Goal: Register for event/course

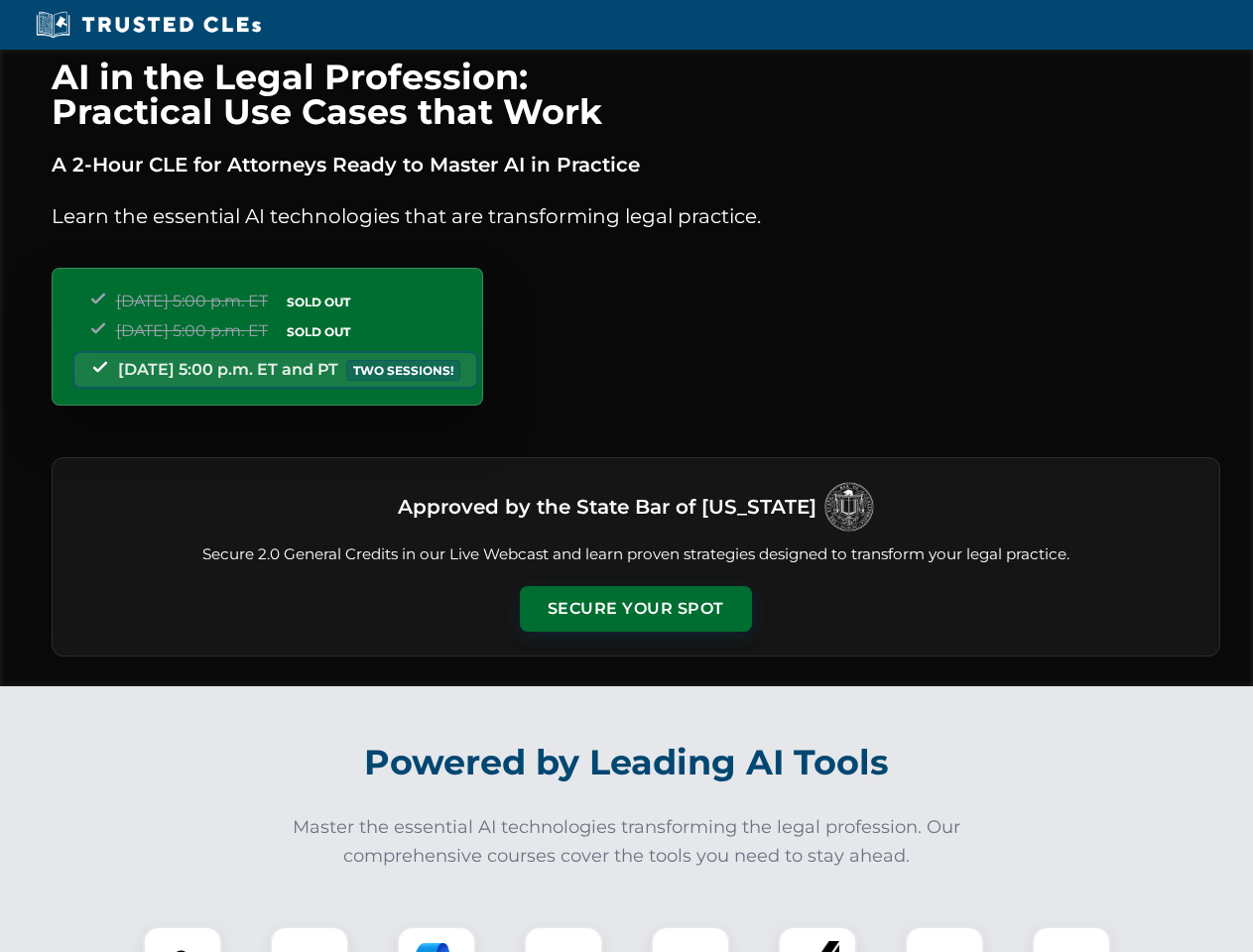
click at [635, 609] on button "Secure Your Spot" at bounding box center [636, 609] width 232 height 46
click at [183, 939] on img at bounding box center [183, 966] width 58 height 58
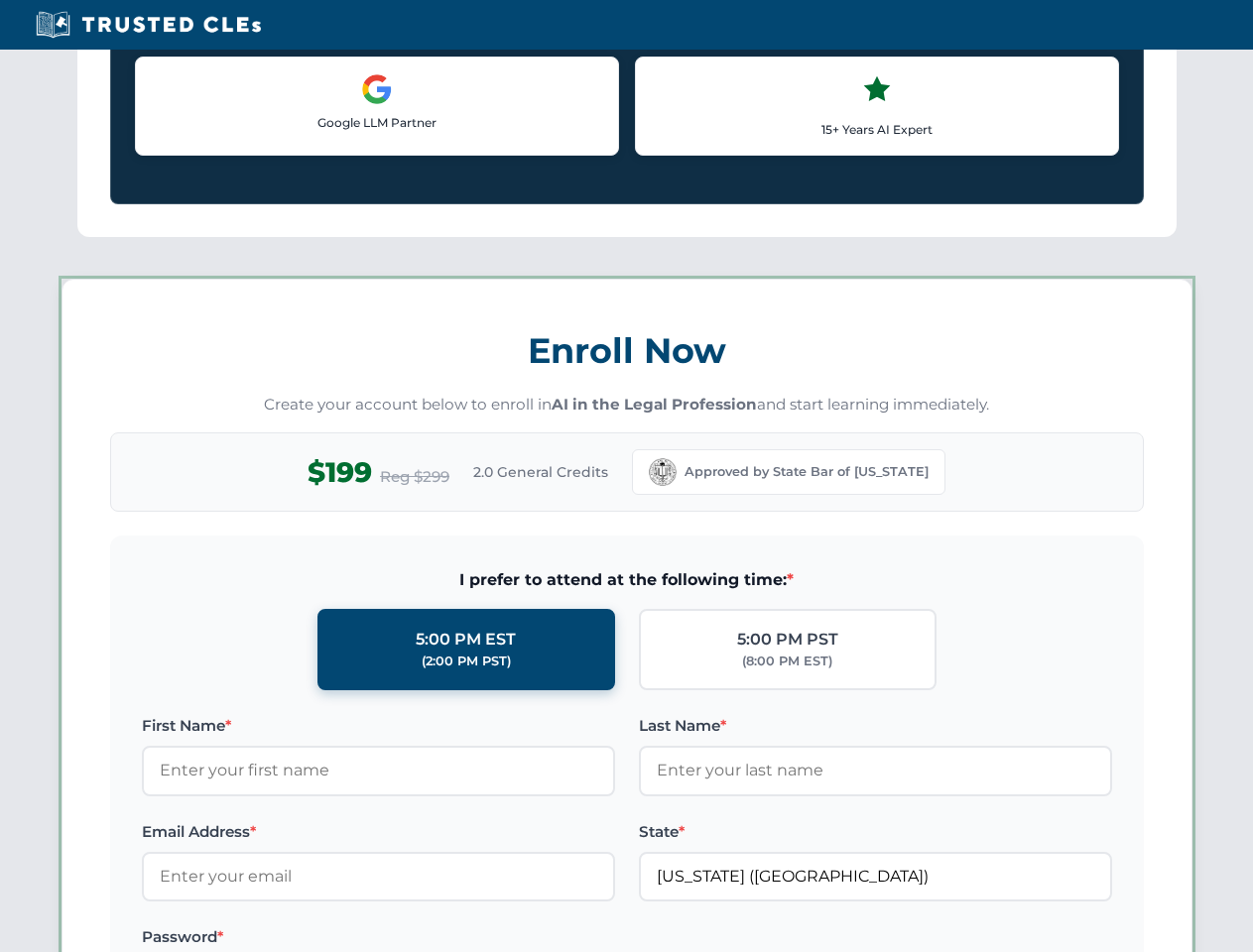
click at [436, 939] on label "Password *" at bounding box center [378, 937] width 473 height 24
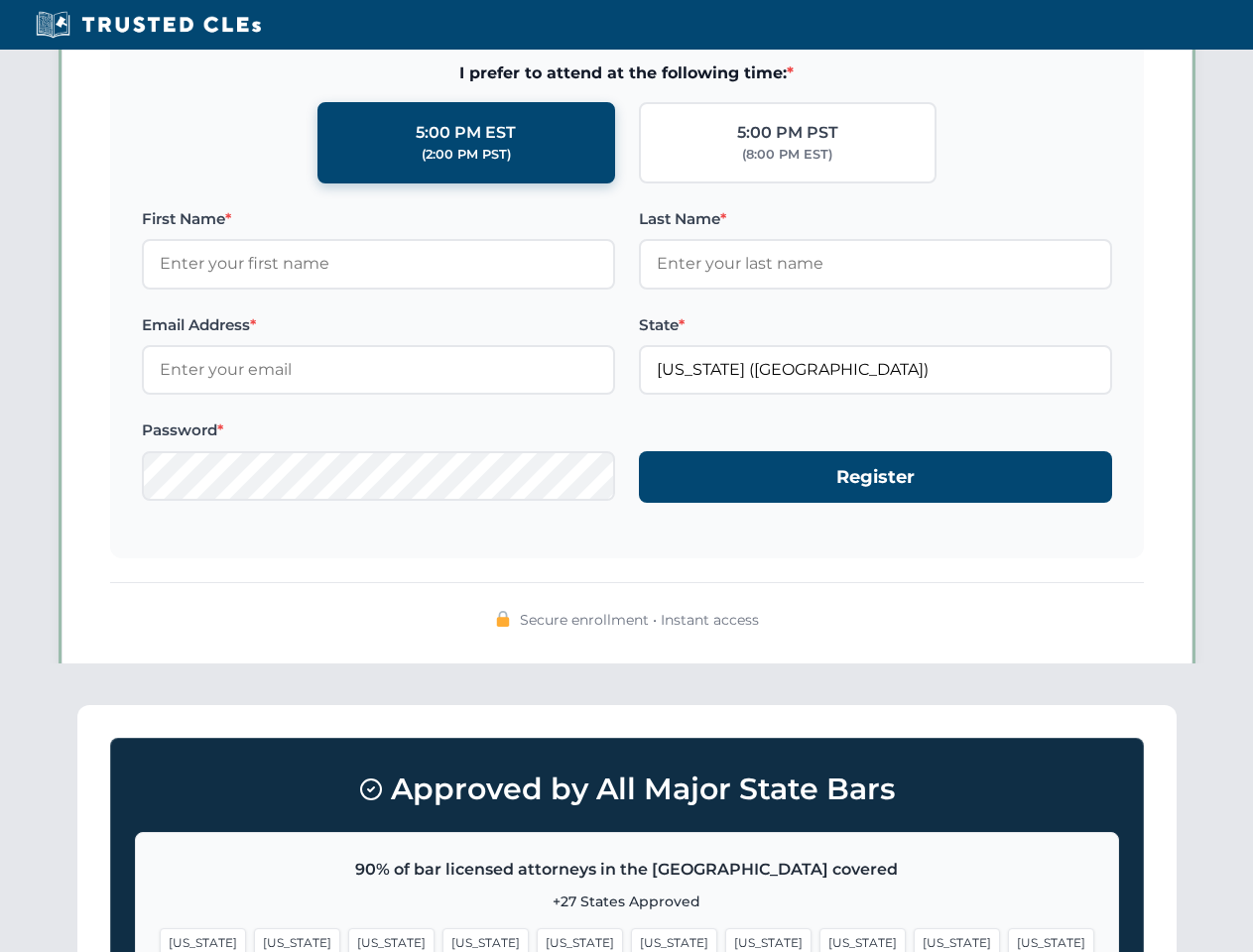
click at [914, 939] on span "[US_STATE]" at bounding box center [956, 942] width 86 height 29
